Goal: Information Seeking & Learning: Learn about a topic

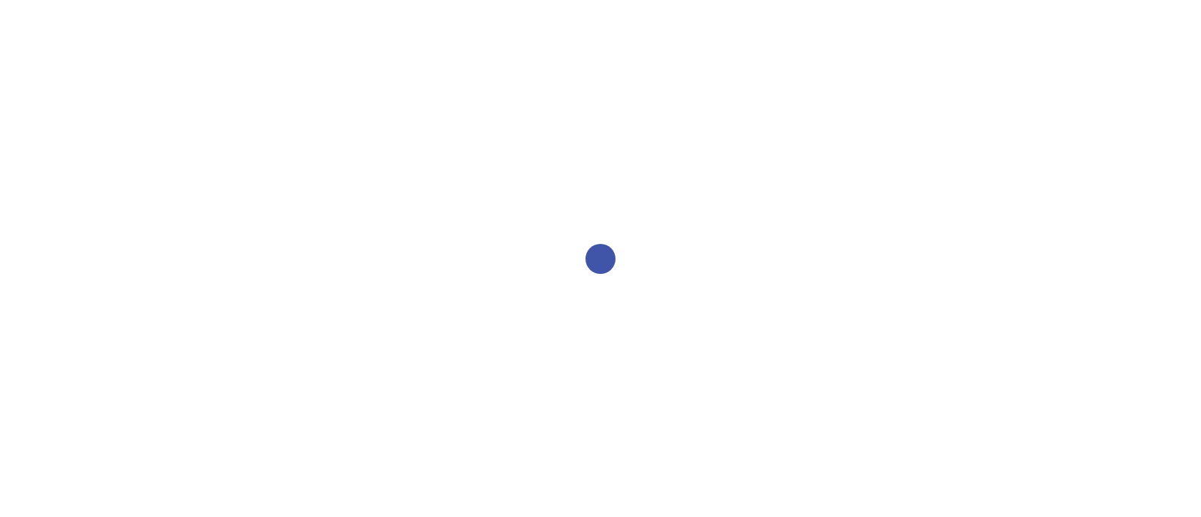
select select "2bed604d-1099-4043-b1bc-2365e8740244"
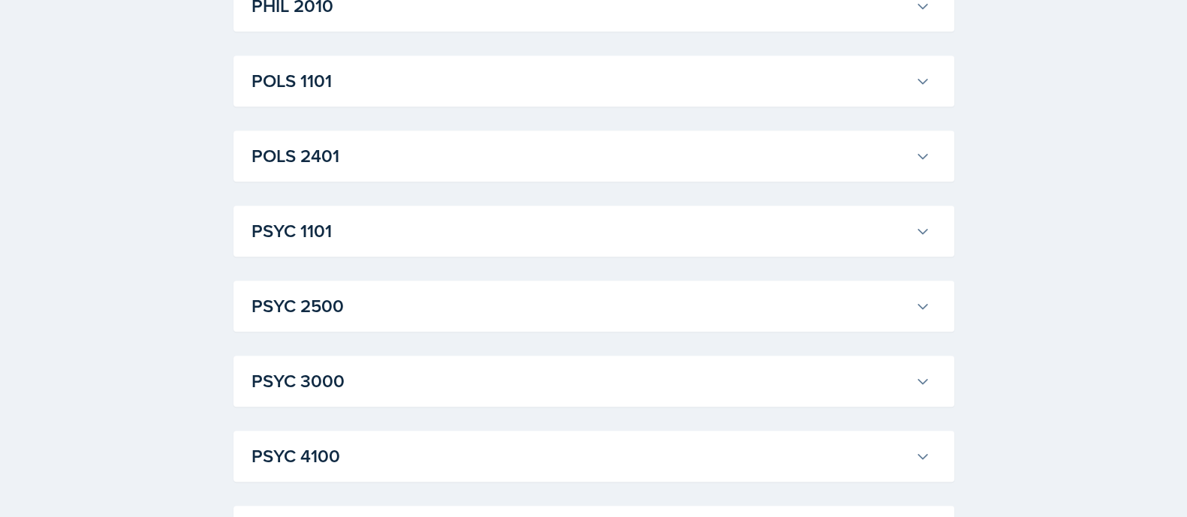
scroll to position [2037, 0]
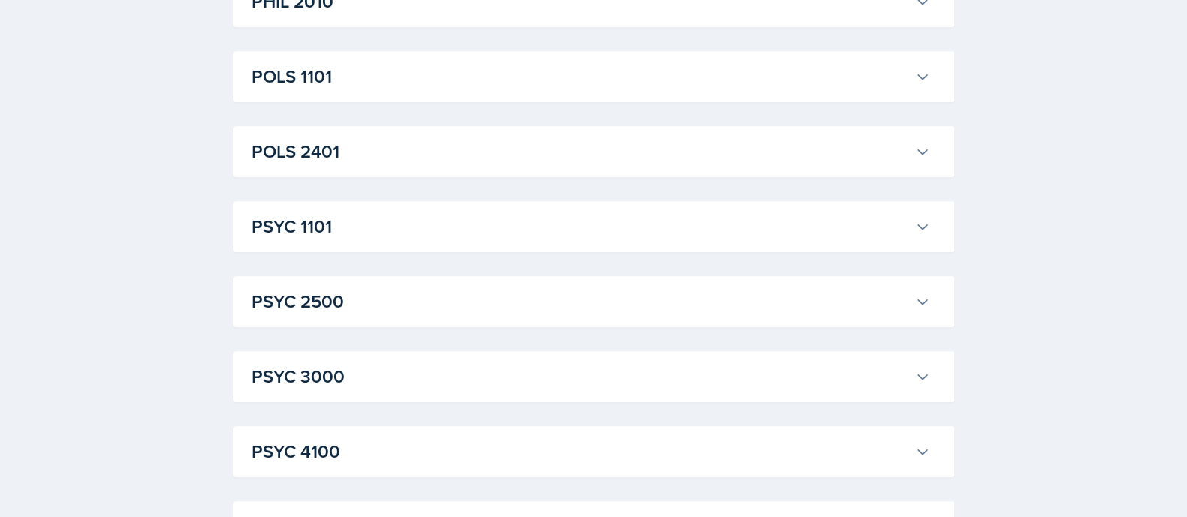
click at [917, 217] on button "PSYC 1101" at bounding box center [590, 226] width 685 height 33
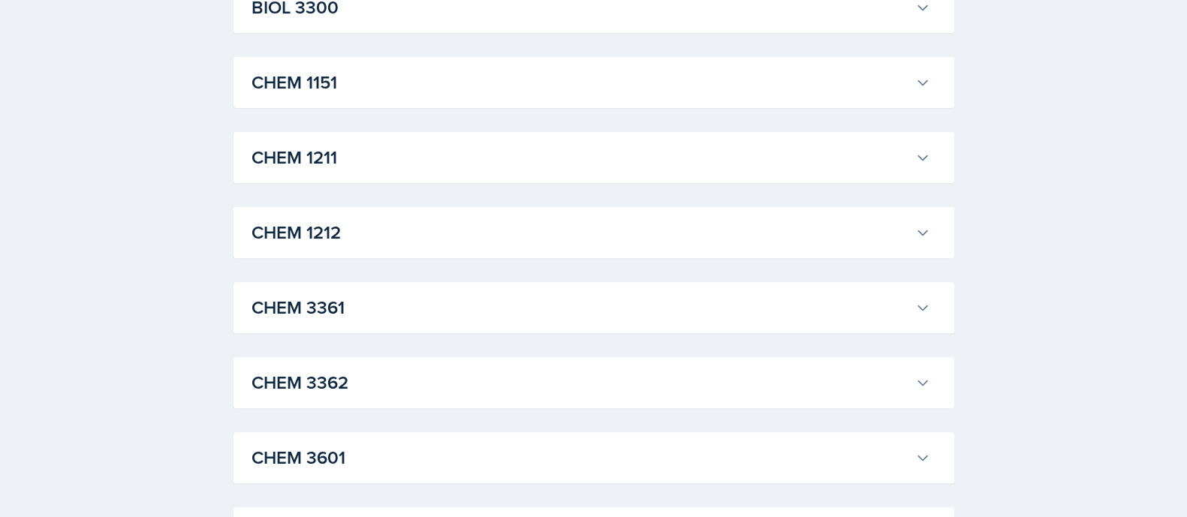
scroll to position [676, 0]
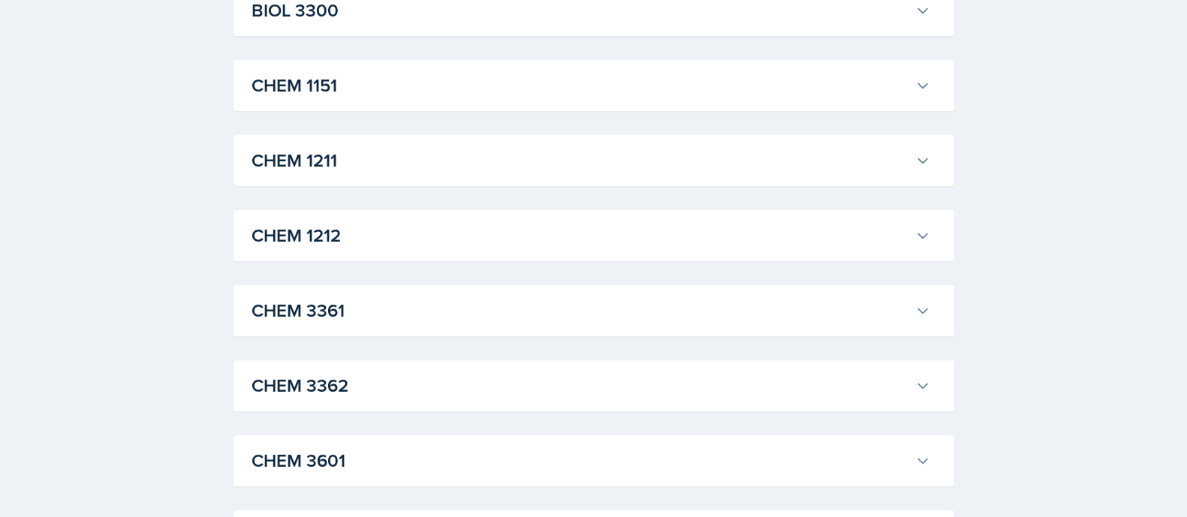
click at [886, 219] on button "CHEM 1212" at bounding box center [590, 235] width 685 height 33
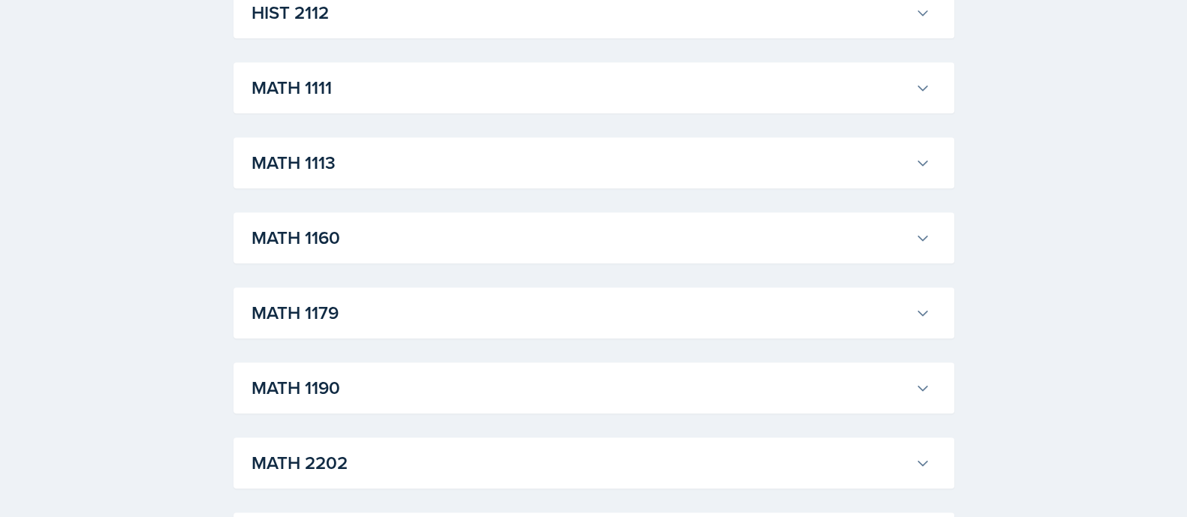
scroll to position [1997, 0]
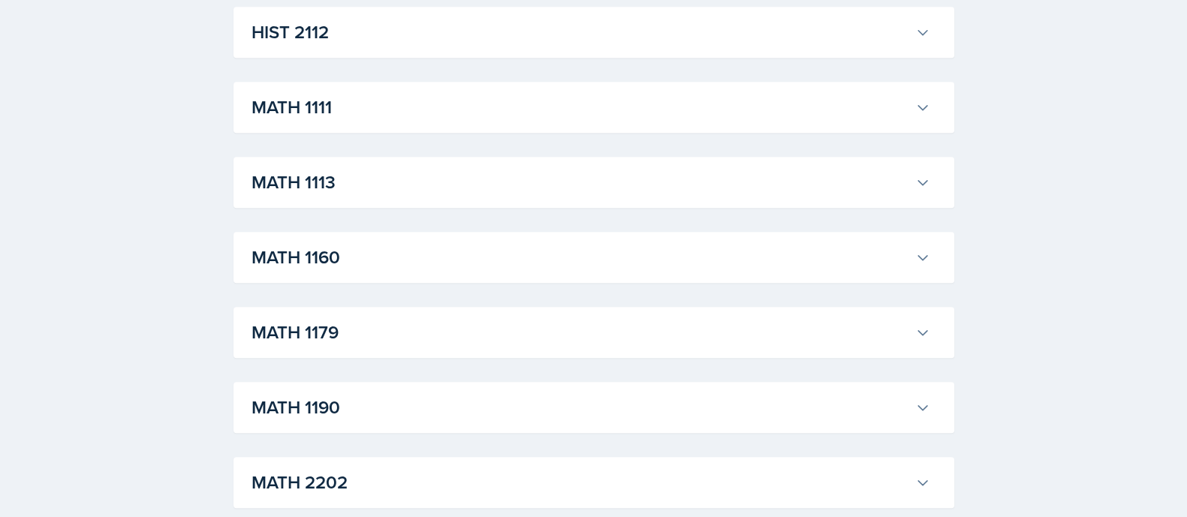
click at [488, 178] on h3 "MATH 1113" at bounding box center [581, 182] width 658 height 27
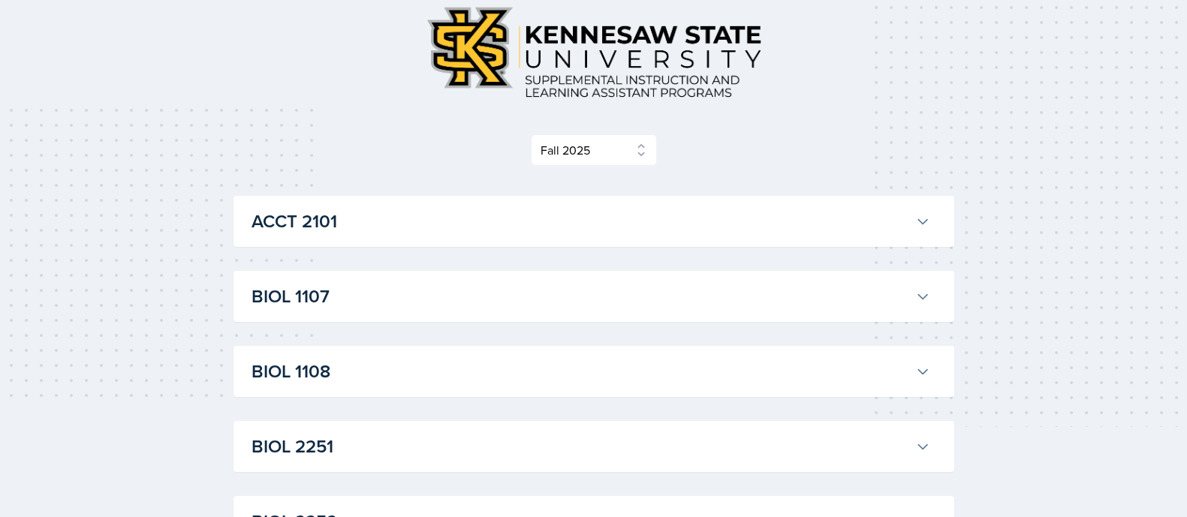
scroll to position [0, 0]
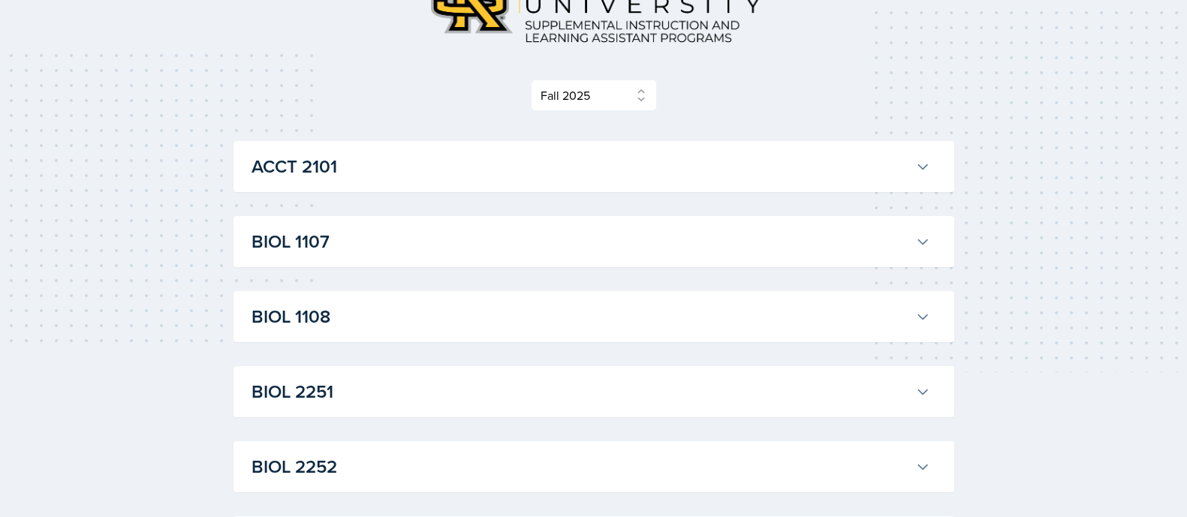
click at [913, 241] on button "BIOL 1107" at bounding box center [590, 241] width 685 height 33
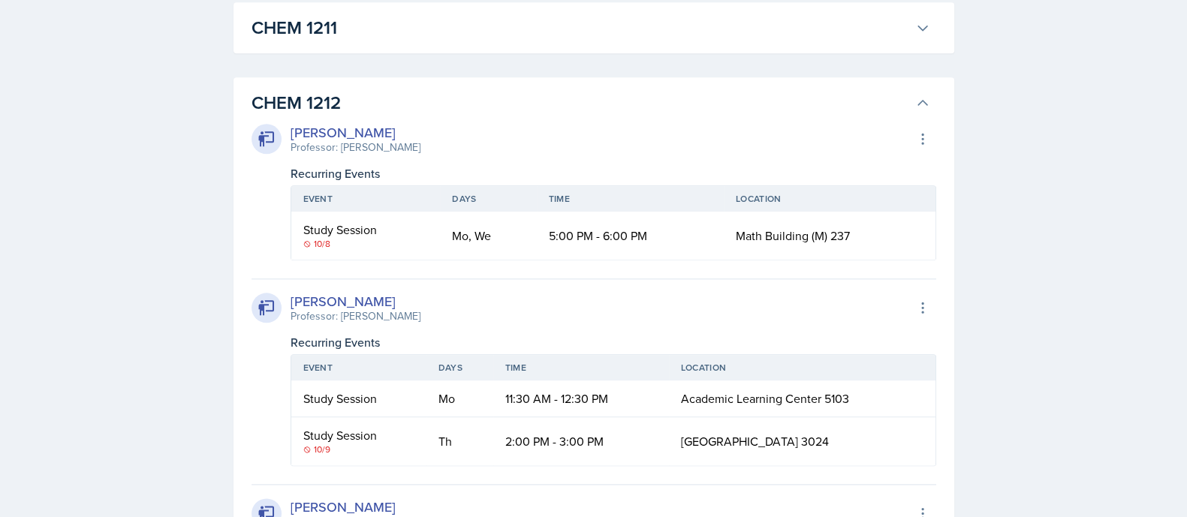
scroll to position [2230, 0]
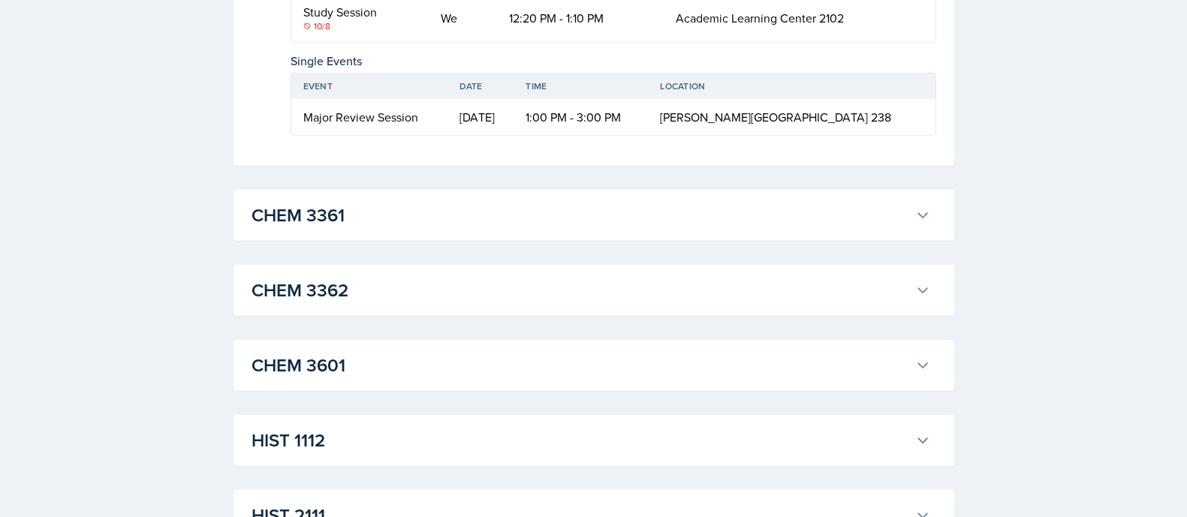
scroll to position [4613, 0]
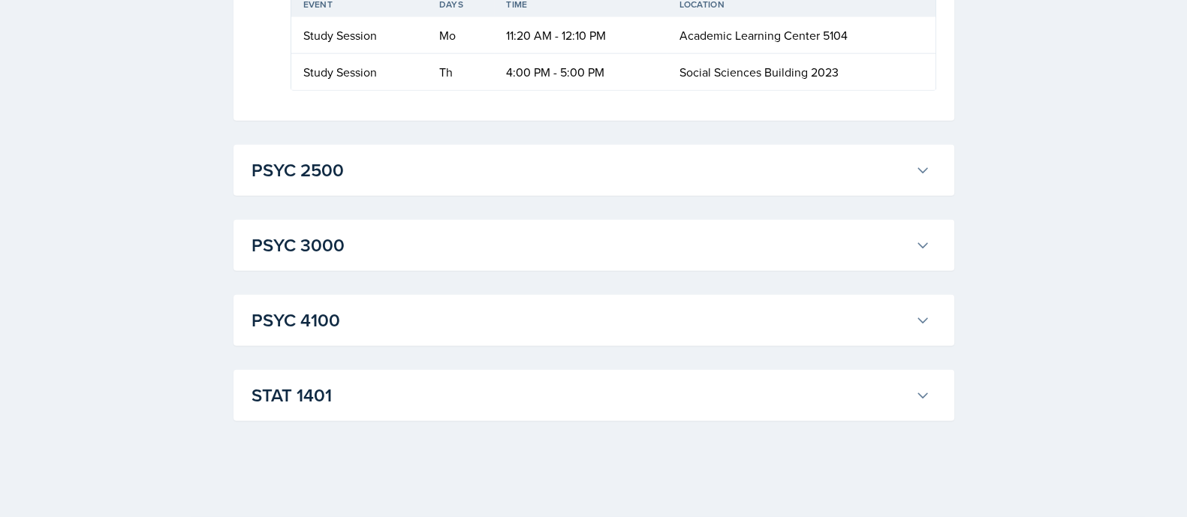
scroll to position [14058, 0]
click at [375, 393] on h3 "STAT 1401" at bounding box center [581, 395] width 658 height 27
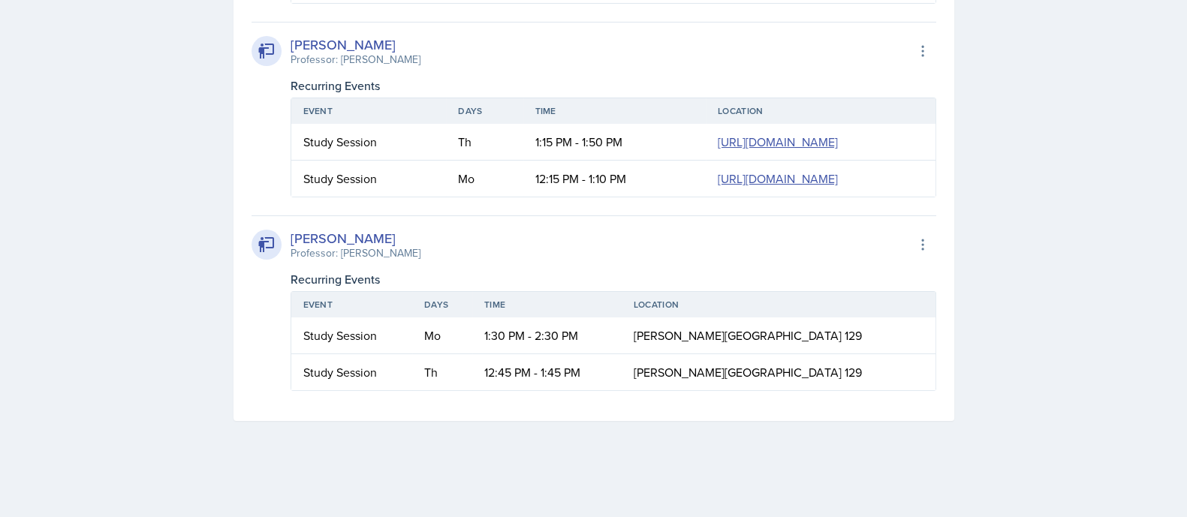
scroll to position [15878, 0]
drag, startPoint x: 438, startPoint y: 218, endPoint x: 901, endPoint y: 226, distance: 462.5
copy tr "Tu 2:00 PM - 3:00 PM [GEOGRAPHIC_DATA] 3025"
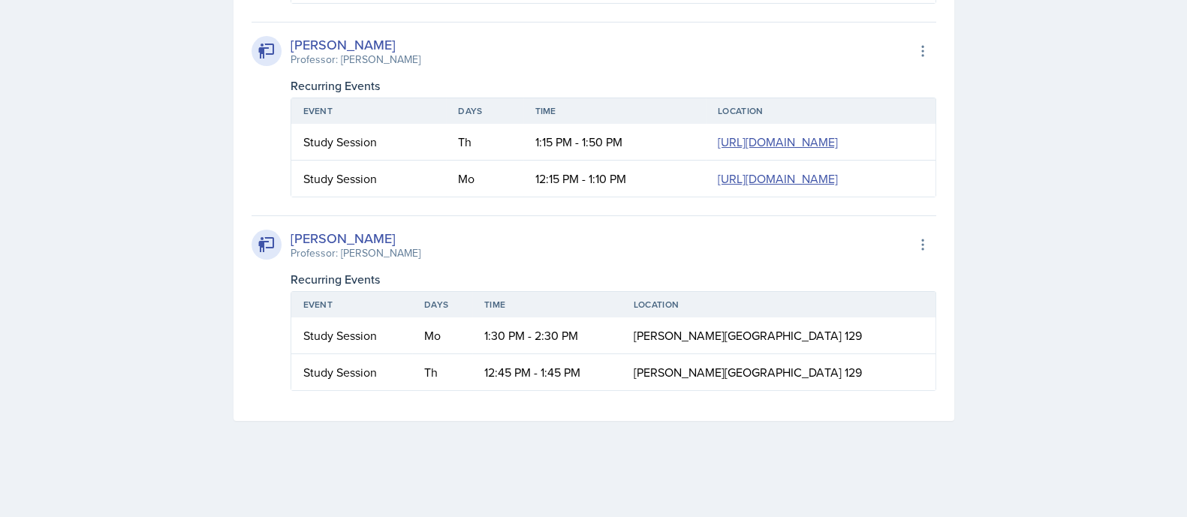
drag, startPoint x: 442, startPoint y: 183, endPoint x: 805, endPoint y: 194, distance: 362.8
copy tr "Th 2:00 PM - 3:00 PM English Building 071"
